Goal: Task Accomplishment & Management: Use online tool/utility

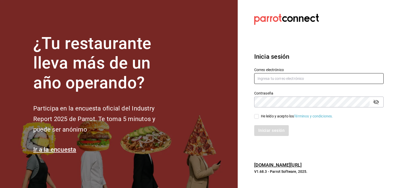
type input "[PERSON_NAME][EMAIL_ADDRESS][PERSON_NAME][DOMAIN_NAME]"
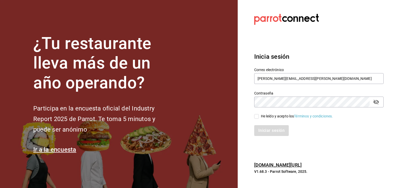
click at [256, 117] on input "He leído y acepto los Términos y condiciones." at bounding box center [256, 116] width 5 height 5
checkbox input "true"
click at [261, 127] on button "Iniciar sesión" at bounding box center [271, 130] width 35 height 11
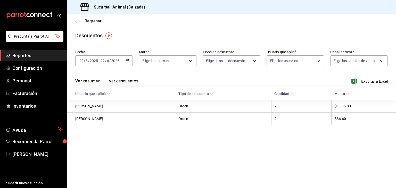
click at [82, 21] on span "Regresar" at bounding box center [88, 21] width 26 height 5
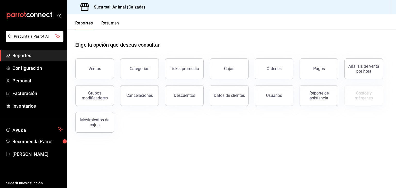
click at [77, 21] on button "Reportes" at bounding box center [84, 25] width 18 height 9
click at [75, 22] on button "Reportes" at bounding box center [84, 25] width 18 height 9
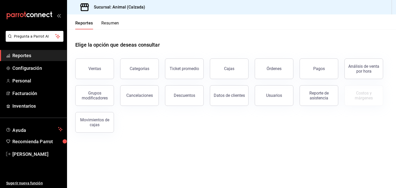
click at [75, 22] on button "Reportes" at bounding box center [84, 25] width 18 height 9
click at [79, 22] on button "Reportes" at bounding box center [84, 25] width 18 height 9
click at [88, 63] on button "Ventas" at bounding box center [94, 69] width 39 height 21
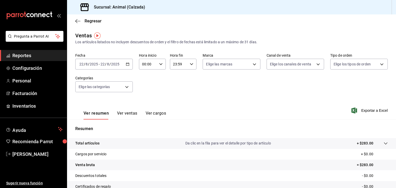
click at [127, 67] on div "2025-08-22 22 / 8 / 2025 - 2025-08-22 22 / 8 / 2025" at bounding box center [104, 64] width 58 height 11
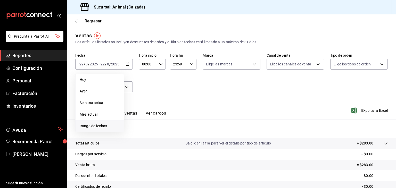
click at [95, 127] on span "Rango de fechas" at bounding box center [100, 126] width 40 height 5
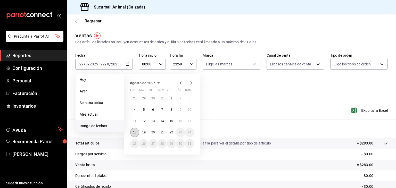
click at [135, 135] on button "18" at bounding box center [134, 132] width 9 height 9
click at [172, 132] on abbr "22" at bounding box center [171, 133] width 3 height 4
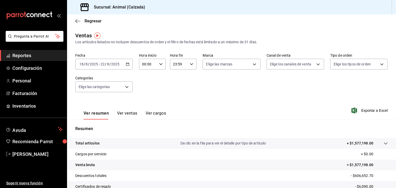
click at [161, 66] on div "00:00 Hora inicio" at bounding box center [152, 64] width 27 height 11
click at [144, 106] on span "05" at bounding box center [144, 106] width 5 height 4
type input "05:00"
click at [180, 62] on div at bounding box center [198, 94] width 396 height 188
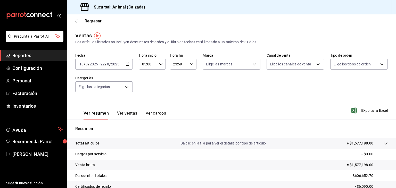
click at [180, 62] on input "23:59" at bounding box center [179, 64] width 18 height 10
click at [174, 96] on span "05" at bounding box center [175, 96] width 5 height 4
click at [188, 78] on span "00" at bounding box center [188, 77] width 5 height 4
type input "05:00"
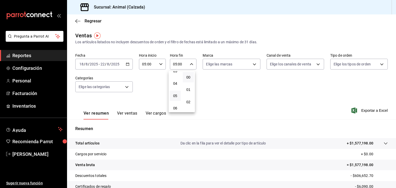
click at [219, 62] on div at bounding box center [198, 94] width 396 height 188
click at [219, 62] on body "Pregunta a Parrot AI Reportes Configuración Personal Facturación Inventarios Ay…" at bounding box center [198, 94] width 396 height 188
click at [207, 85] on input "checkbox" at bounding box center [207, 84] width 5 height 5
checkbox input "true"
type input "e26472f3-9262-489d-bcba-4c6b034529c7"
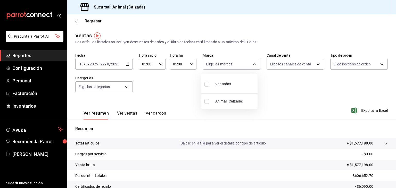
checkbox input "true"
click at [285, 67] on div at bounding box center [198, 94] width 396 height 188
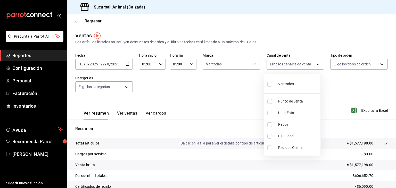
click at [285, 67] on body "Pregunta a Parrot AI Reportes Configuración Personal Facturación Inventarios Ay…" at bounding box center [198, 94] width 396 height 188
click at [269, 85] on input "checkbox" at bounding box center [270, 84] width 5 height 5
checkbox input "true"
type input "PARROT,UBER_EATS,RAPPI,DIDI_FOOD,ONLINE"
checkbox input "true"
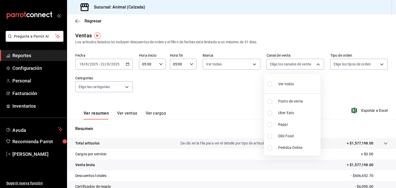
checkbox input "true"
click at [361, 63] on div at bounding box center [198, 94] width 396 height 188
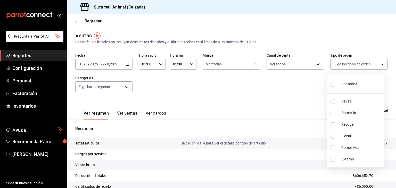
click at [361, 63] on body "Pregunta a Parrot AI Reportes Configuración Personal Facturación Inventarios Ay…" at bounding box center [198, 94] width 396 height 188
click at [333, 85] on input "checkbox" at bounding box center [333, 84] width 5 height 5
checkbox input "true"
type input "588630d3-b511-4bba-a729-32472510037f,54b7ae00-ca47-4ec1-b7ff-55842c0a2b62,92293…"
checkbox input "true"
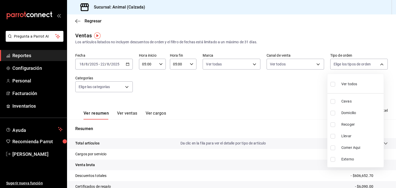
checkbox input "true"
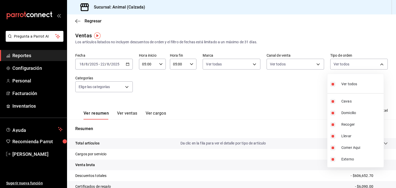
click at [90, 91] on div at bounding box center [198, 94] width 396 height 188
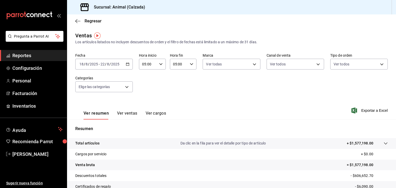
click at [90, 91] on body "Pregunta a Parrot AI Reportes Configuración Personal Facturación Inventarios Ay…" at bounding box center [198, 94] width 396 height 188
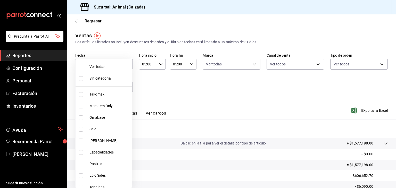
click at [82, 67] on input "checkbox" at bounding box center [81, 67] width 5 height 5
checkbox input "true"
type input "5d35a5f4-3063-4397-a550-a8f4eca83956,9bcdf976-3d2d-44f2-8aa2-d656f6bc4aaa,d84f4…"
checkbox input "true"
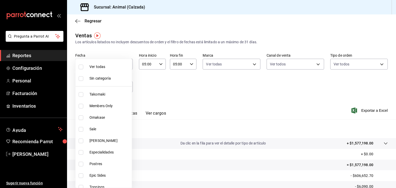
checkbox input "true"
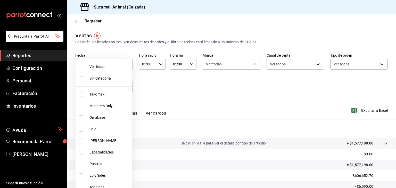
checkbox input "true"
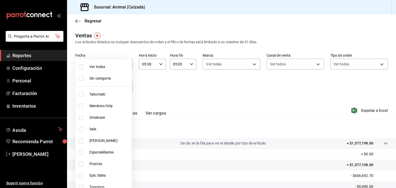
checkbox input "true"
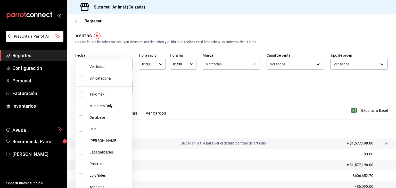
checkbox input "true"
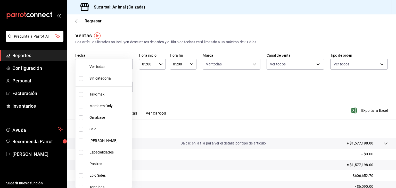
checkbox input "true"
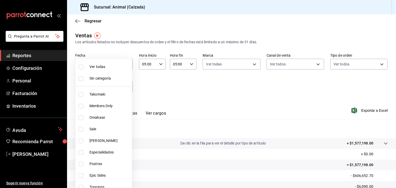
checkbox input "true"
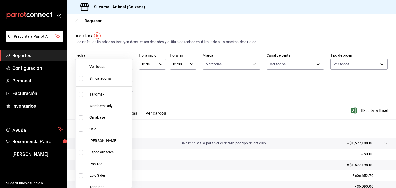
checkbox input "true"
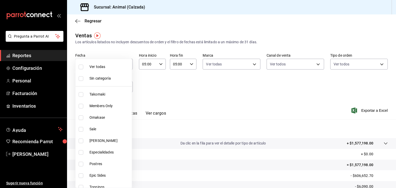
checkbox input "true"
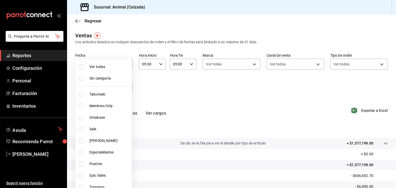
checkbox input "true"
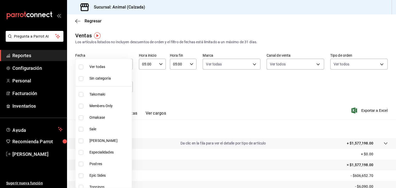
checkbox input "true"
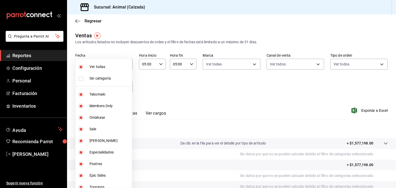
click at [192, 88] on div at bounding box center [198, 94] width 396 height 188
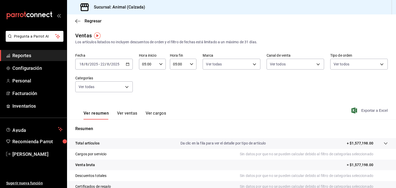
click at [363, 111] on span "Exportar a Excel" at bounding box center [370, 111] width 35 height 6
click at [362, 111] on span "Exportar a Excel" at bounding box center [370, 111] width 35 height 6
click at [11, 155] on link "[PERSON_NAME]" at bounding box center [33, 154] width 67 height 11
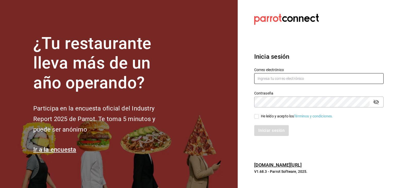
type input "esteban.santos@grupocosteno.com"
